Goal: Task Accomplishment & Management: Manage account settings

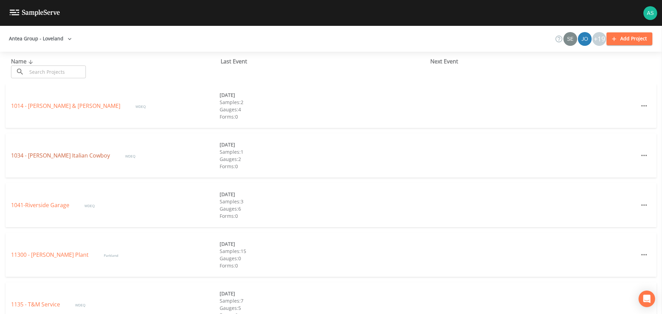
click at [53, 153] on link "1034 - [PERSON_NAME] Italian Cowboy" at bounding box center [61, 156] width 100 height 8
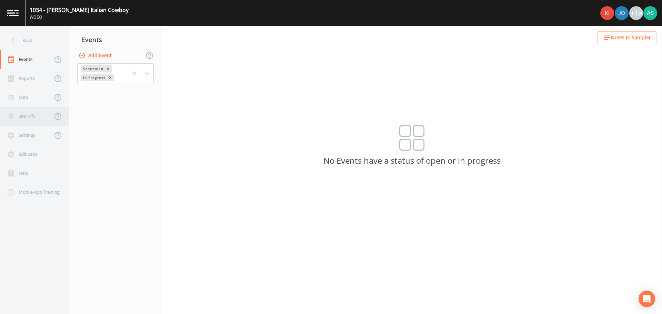
click at [26, 118] on div "Site Info" at bounding box center [26, 116] width 52 height 19
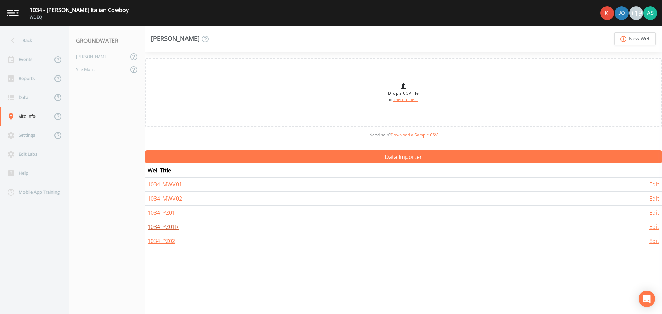
click at [168, 225] on link "1034_PZ01R" at bounding box center [163, 227] width 31 height 8
select select "PVC"
select select "Pour on ground"
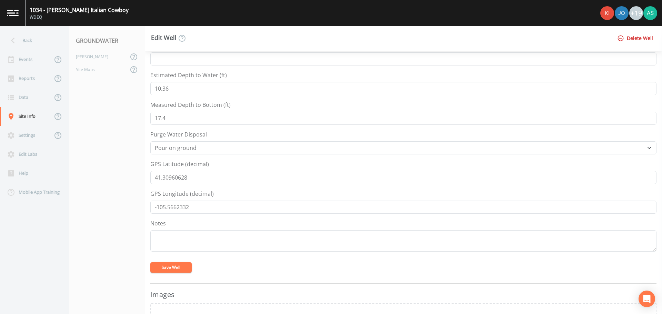
scroll to position [207, 0]
